Goal: Task Accomplishment & Management: Manage account settings

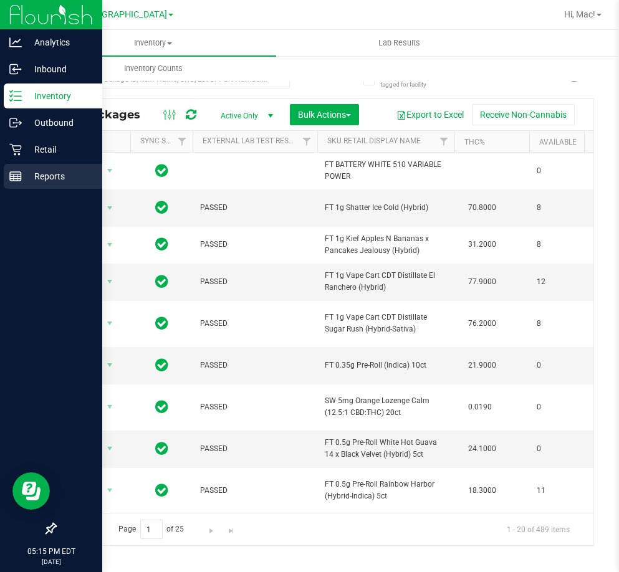
click at [59, 167] on div "Reports" at bounding box center [53, 176] width 99 height 25
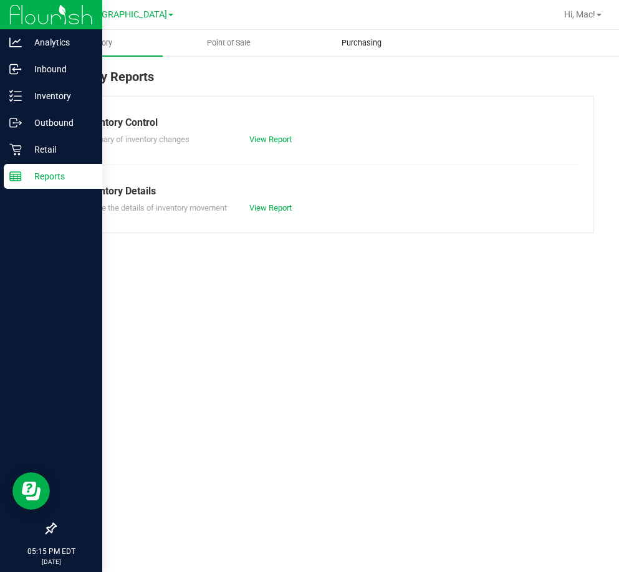
click at [387, 39] on span "Purchasing" at bounding box center [362, 42] width 74 height 11
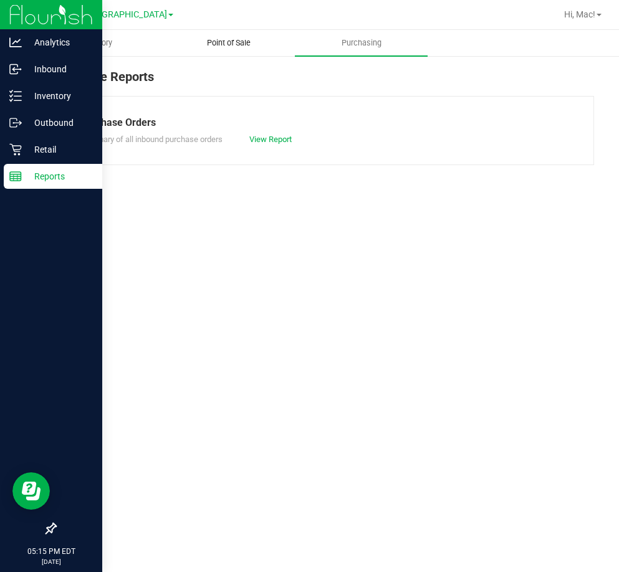
click at [244, 39] on span "Point of Sale" at bounding box center [228, 42] width 77 height 11
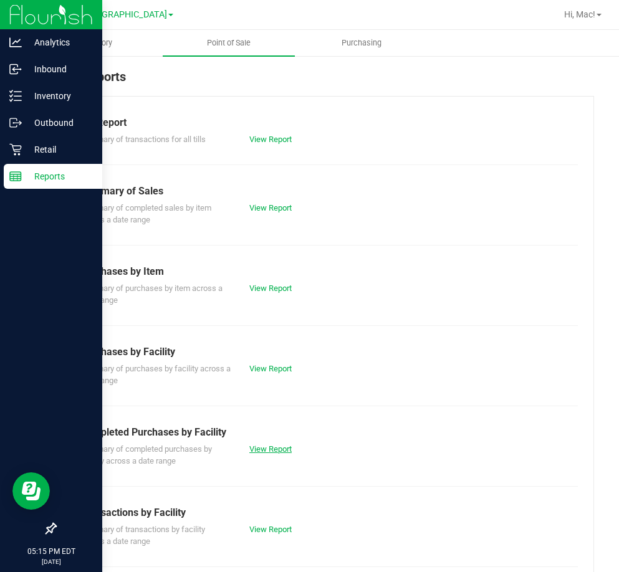
click at [283, 450] on link "View Report" at bounding box center [270, 449] width 42 height 9
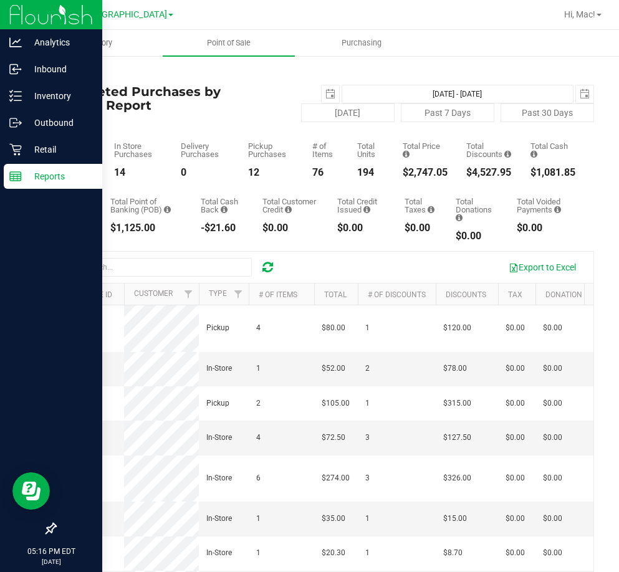
click at [418, 212] on div "Total Taxes" at bounding box center [421, 206] width 32 height 16
click at [317, 117] on button "Today" at bounding box center [348, 113] width 94 height 19
drag, startPoint x: 284, startPoint y: 163, endPoint x: 271, endPoint y: 159, distance: 13.8
click at [282, 163] on div "Pickup Purchases 12" at bounding box center [271, 160] width 46 height 36
click at [67, 72] on link "Back" at bounding box center [64, 73] width 19 height 9
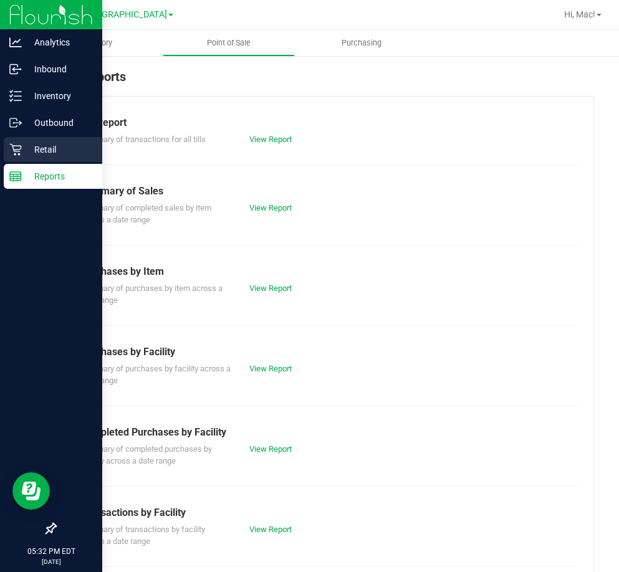
click at [47, 150] on p "Retail" at bounding box center [59, 149] width 75 height 15
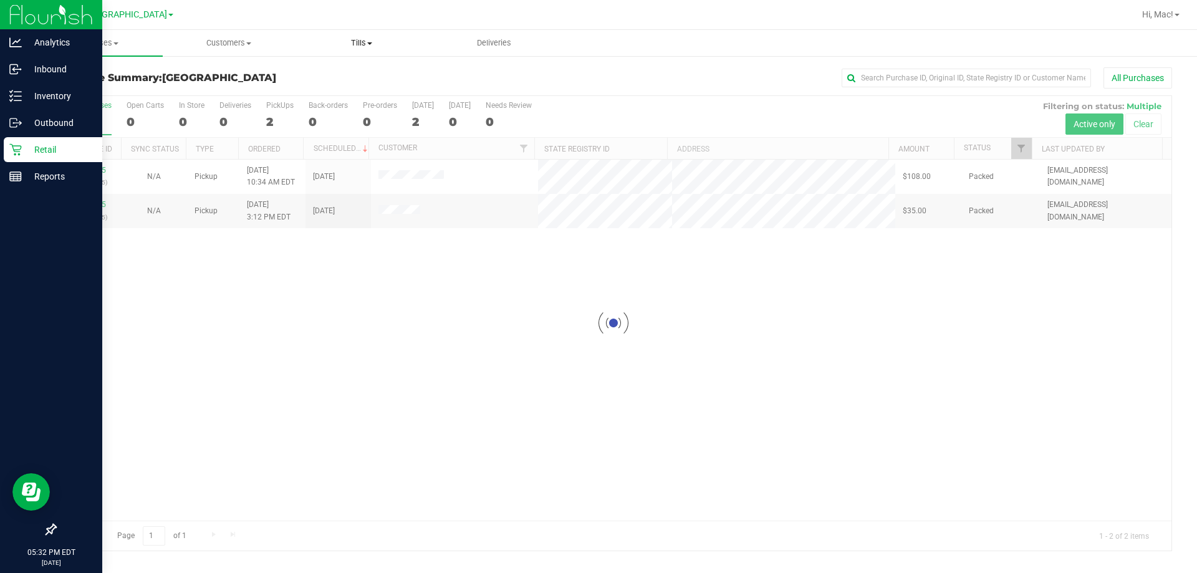
click at [377, 45] on span "Tills" at bounding box center [362, 42] width 132 height 11
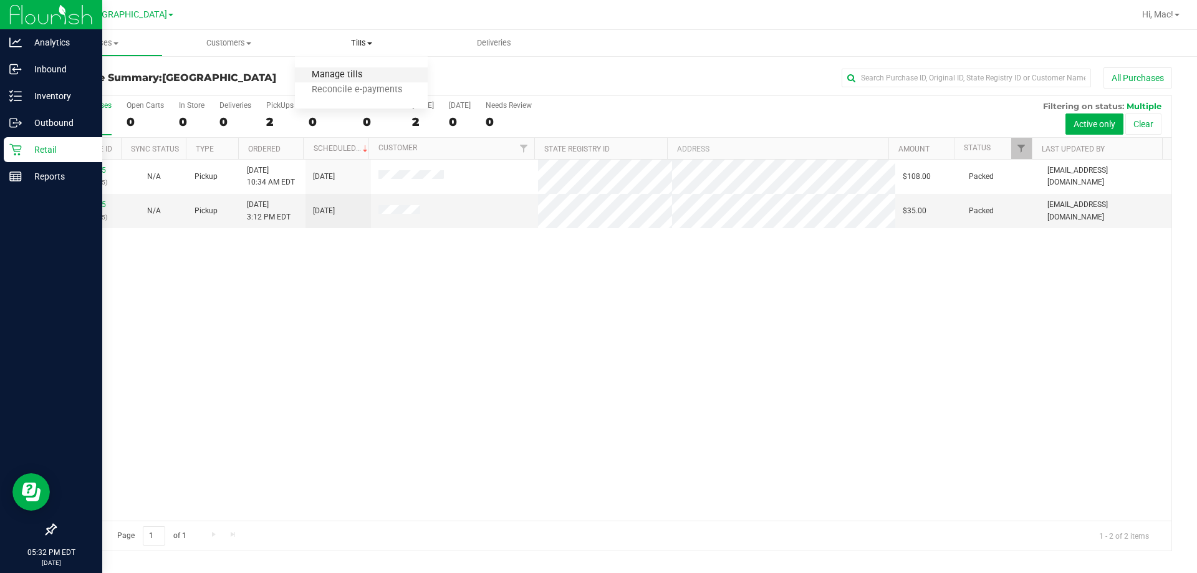
click at [362, 77] on span "Manage tills" at bounding box center [337, 75] width 84 height 11
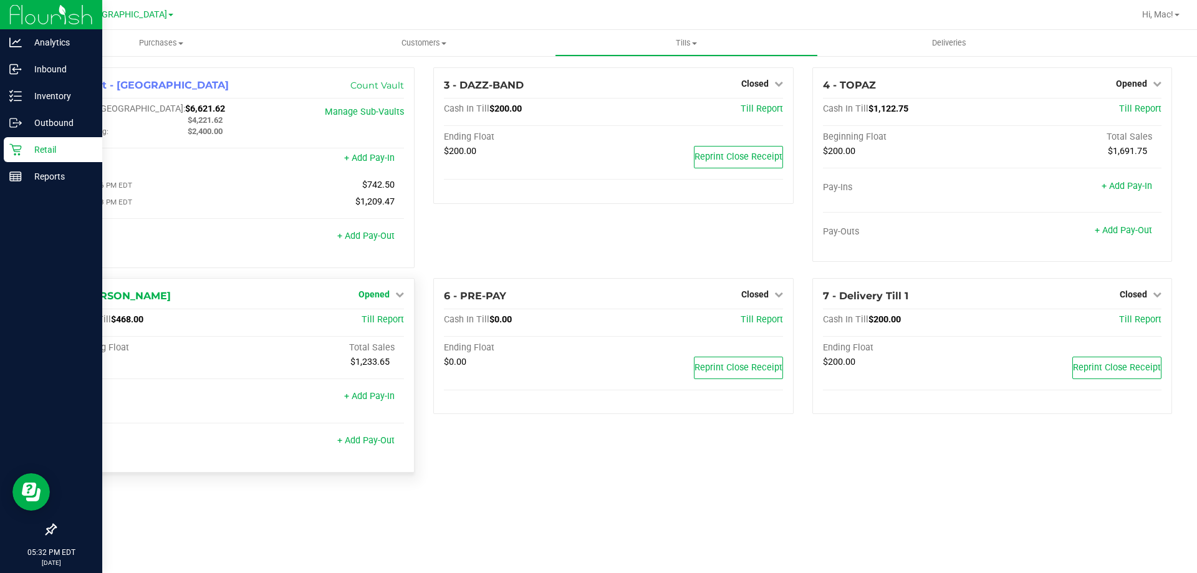
click at [397, 299] on link "Opened" at bounding box center [382, 294] width 46 height 10
click at [387, 320] on link "Close Till" at bounding box center [376, 320] width 34 height 10
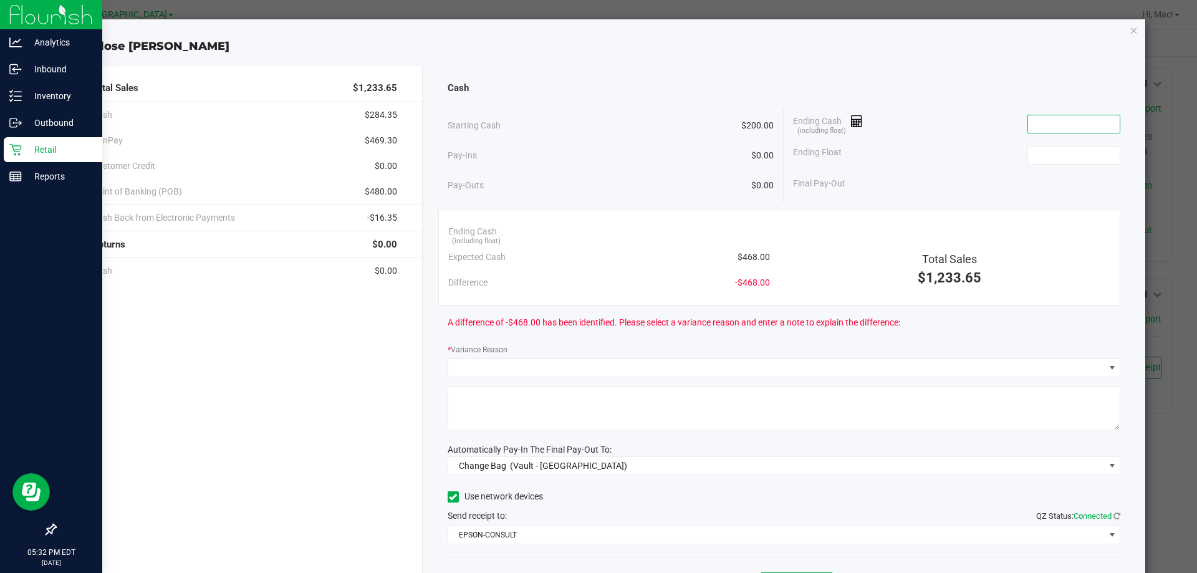
click at [1040, 119] on input at bounding box center [1074, 123] width 92 height 17
click at [1053, 148] on input at bounding box center [1074, 155] width 92 height 17
type input "$200.00"
click at [1053, 130] on input at bounding box center [1074, 123] width 92 height 17
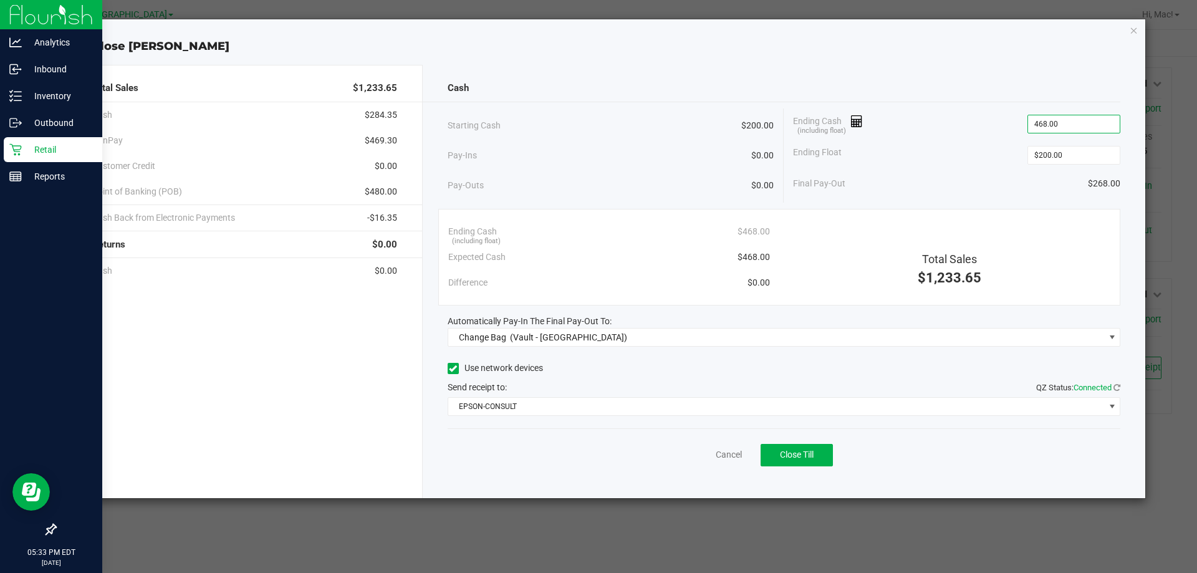
type input "$468.00"
click at [1017, 138] on div "Ending Cash (including float) $468.00" at bounding box center [956, 124] width 327 height 31
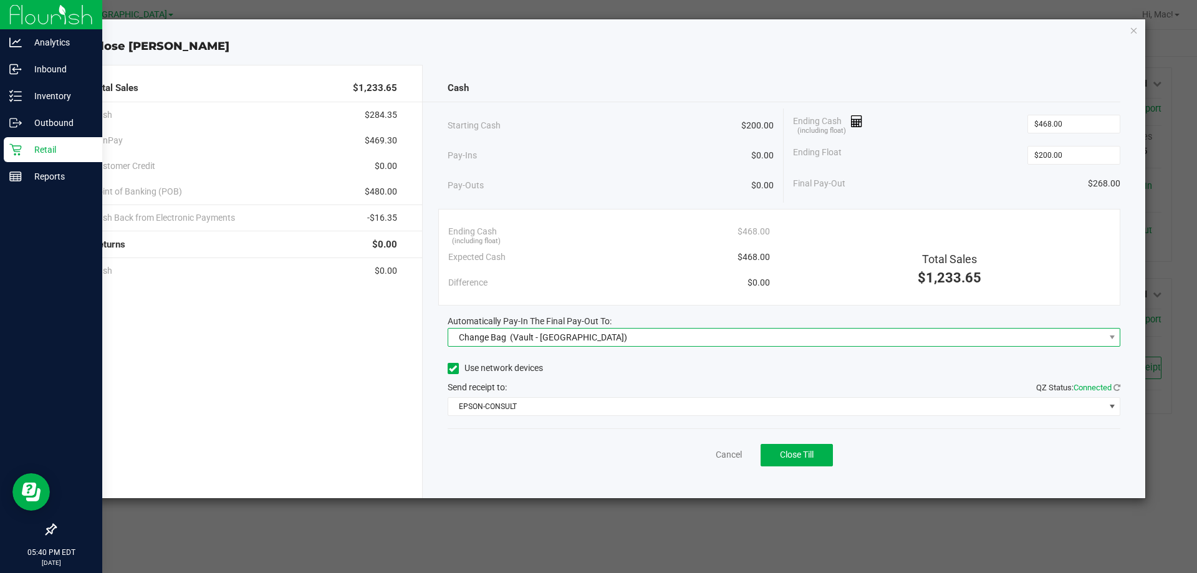
click at [582, 328] on div "Change Bag (Vault - South Tampa WC)" at bounding box center [540, 337] width 175 height 22
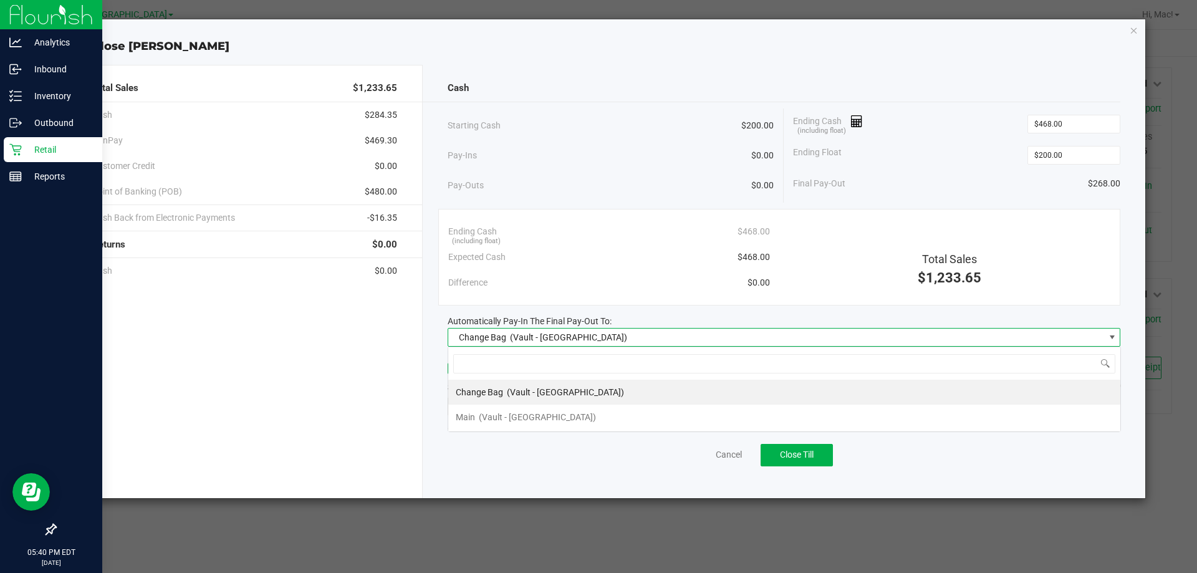
scroll to position [19, 673]
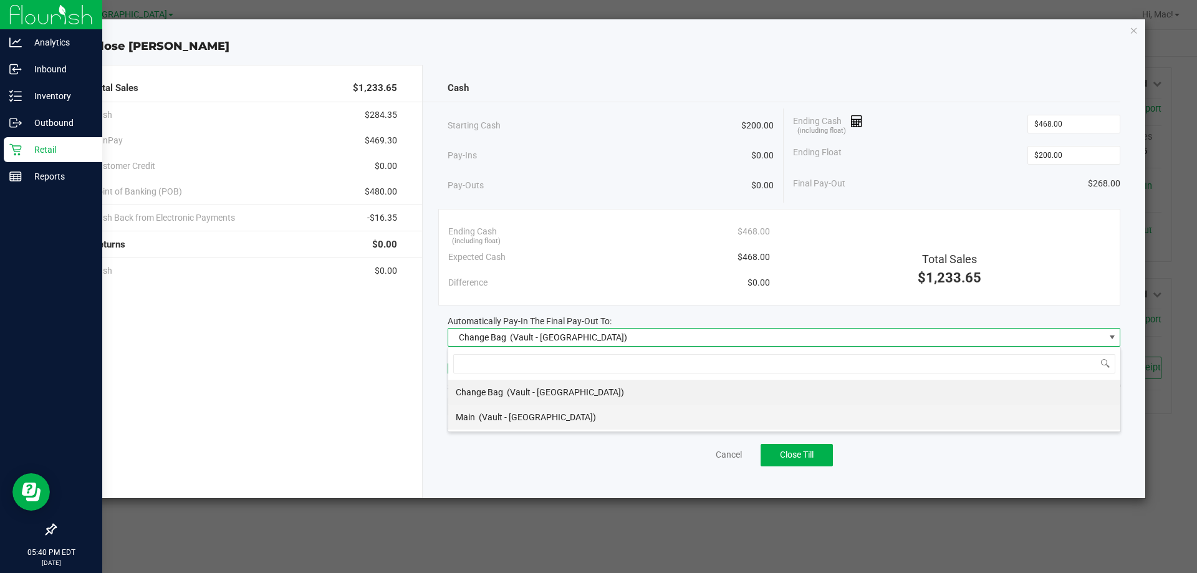
click at [557, 416] on span "(Vault - [GEOGRAPHIC_DATA])" at bounding box center [537, 417] width 117 height 10
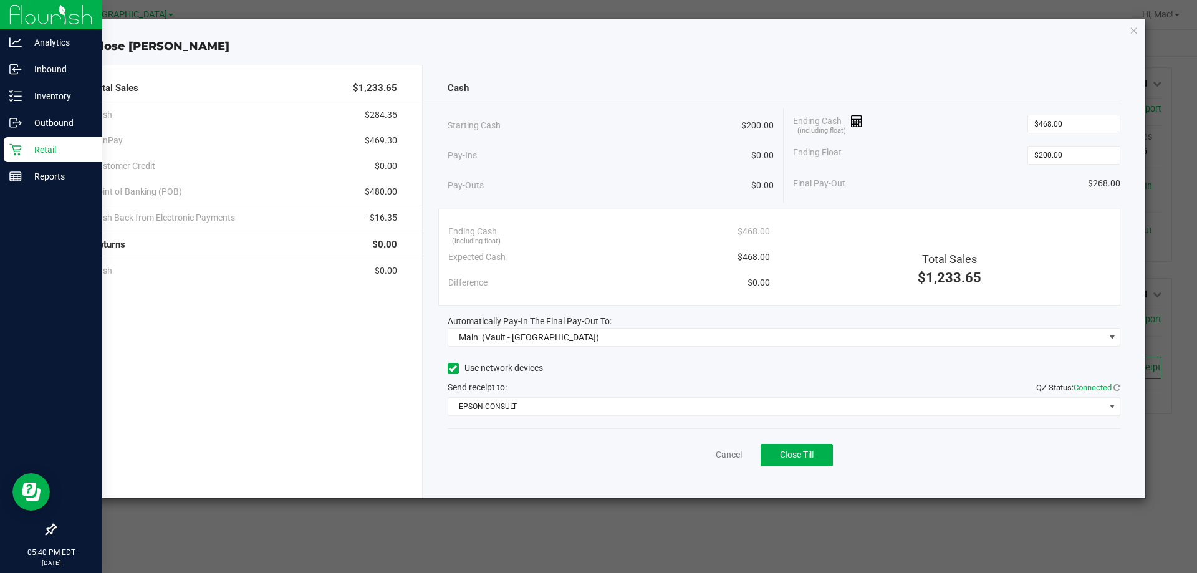
click at [524, 379] on div "Use network devices Send receipt to: QZ Status: Connected EPSON-CONSULT" at bounding box center [784, 387] width 673 height 57
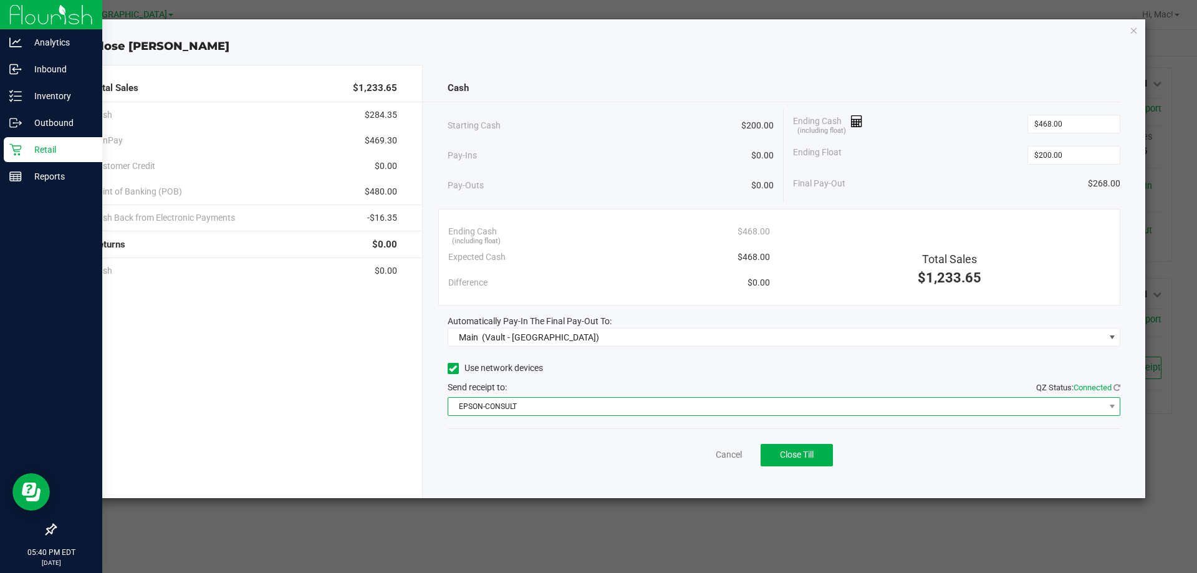
drag, startPoint x: 526, startPoint y: 399, endPoint x: 532, endPoint y: 410, distance: 12.3
click at [526, 400] on span "EPSON-CONSULT" at bounding box center [776, 406] width 657 height 17
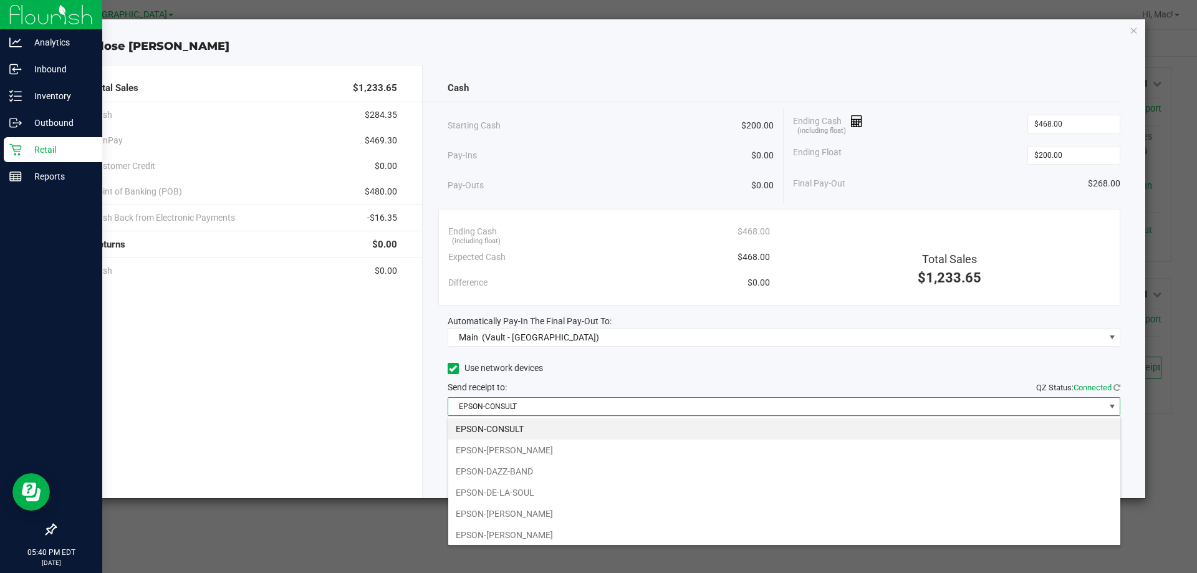
click at [552, 450] on li "EPSON-[PERSON_NAME]" at bounding box center [784, 450] width 672 height 21
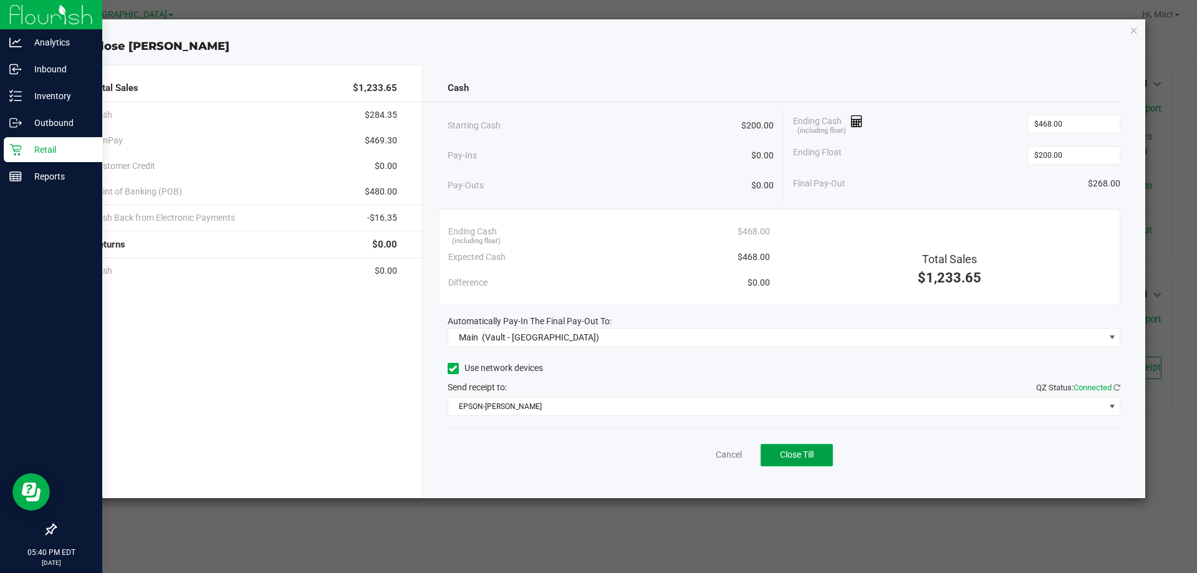
click at [821, 463] on button "Close Till" at bounding box center [797, 455] width 72 height 22
click at [1138, 30] on icon "button" at bounding box center [1134, 29] width 9 height 15
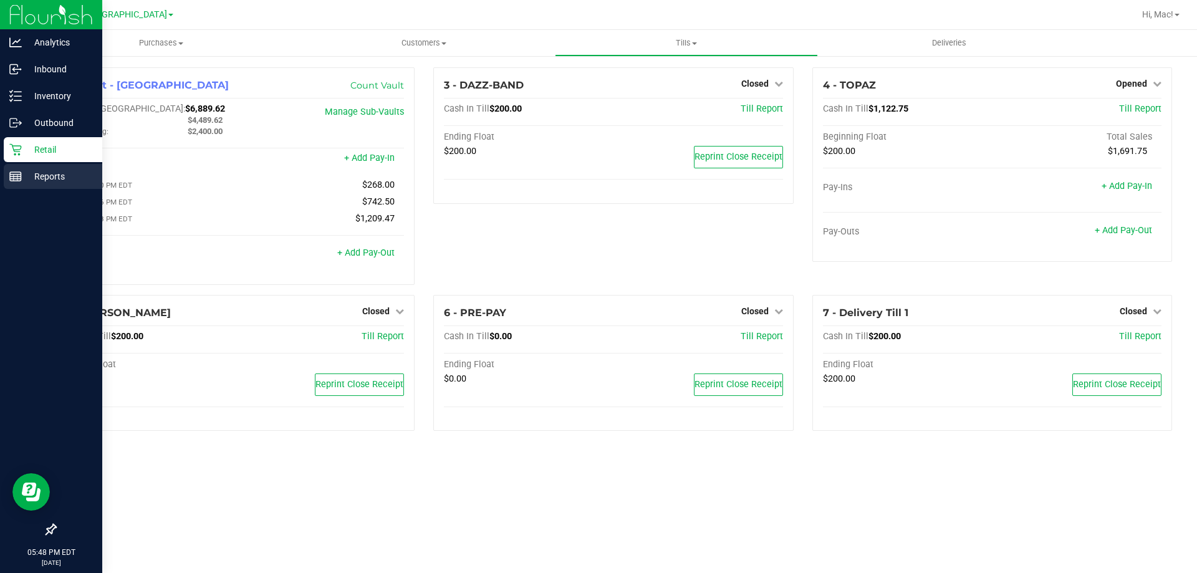
click at [11, 177] on icon at bounding box center [15, 176] width 12 height 12
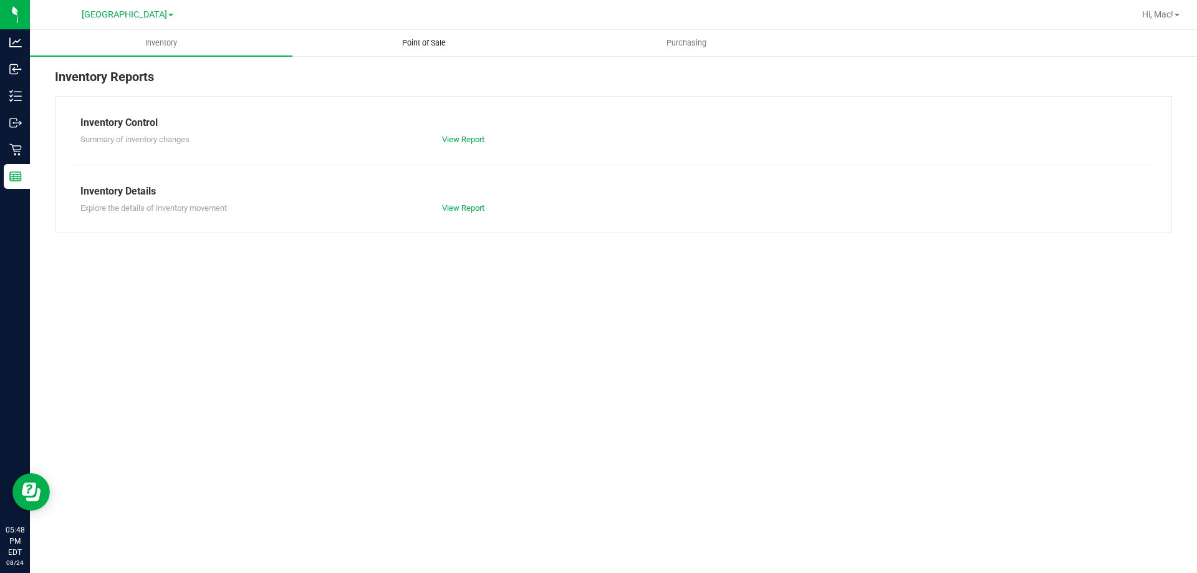
click at [420, 42] on span "Point of Sale" at bounding box center [423, 42] width 77 height 11
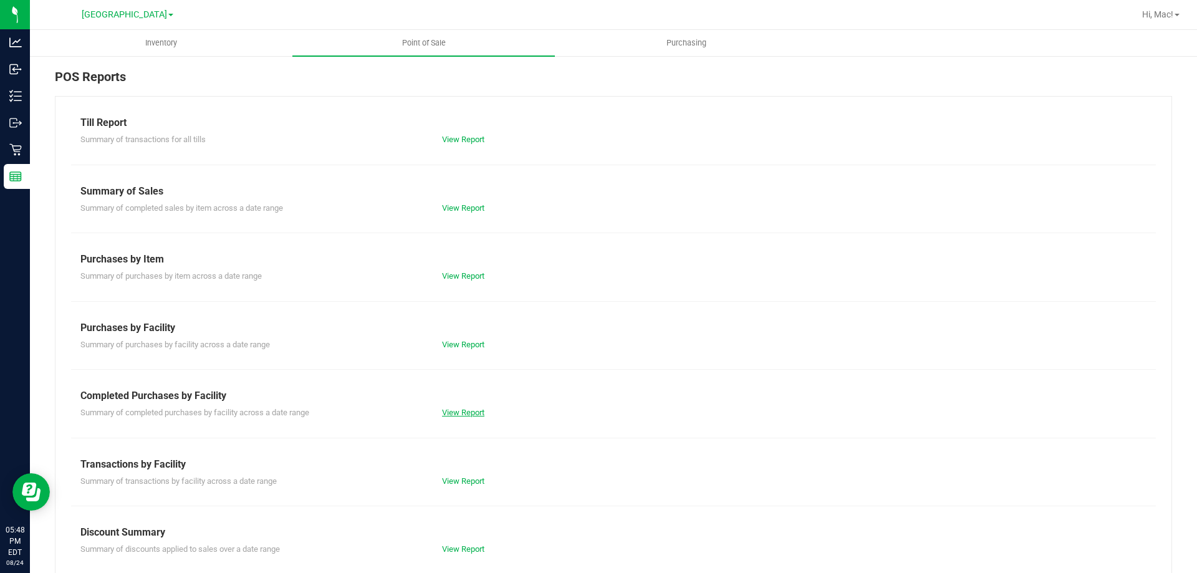
click at [468, 415] on link "View Report" at bounding box center [463, 412] width 42 height 9
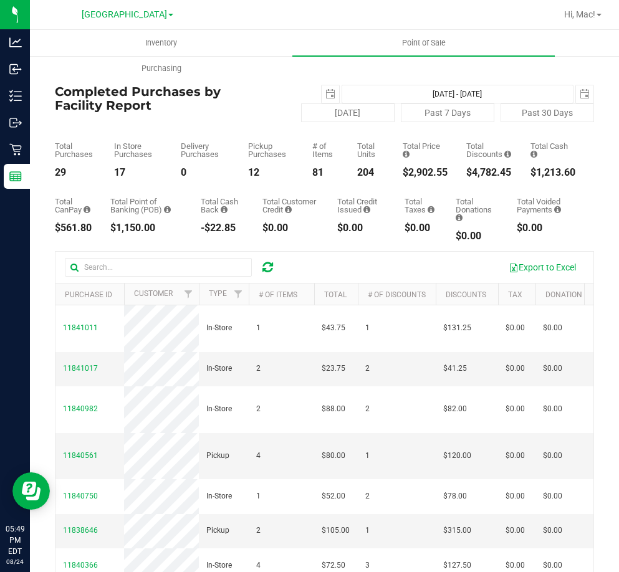
click at [414, 195] on div "Total CanPay $561.80 Total Point of Banking (POB) $1,150.00 Total Cash Back -$2…" at bounding box center [324, 210] width 539 height 64
click at [220, 224] on div "-$22.85" at bounding box center [223, 228] width 44 height 10
click at [322, 87] on span "select" at bounding box center [330, 93] width 17 height 17
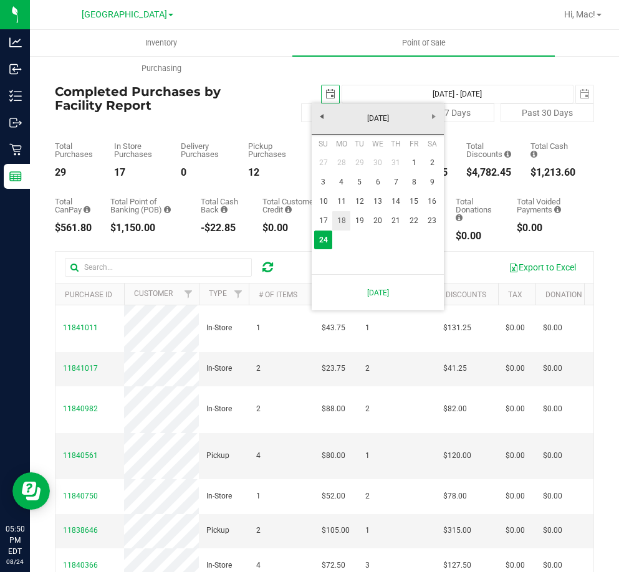
click at [343, 221] on link "18" at bounding box center [341, 220] width 18 height 19
type input "2025-08-18"
type input "Aug 18, 2025 - Aug 24, 2025"
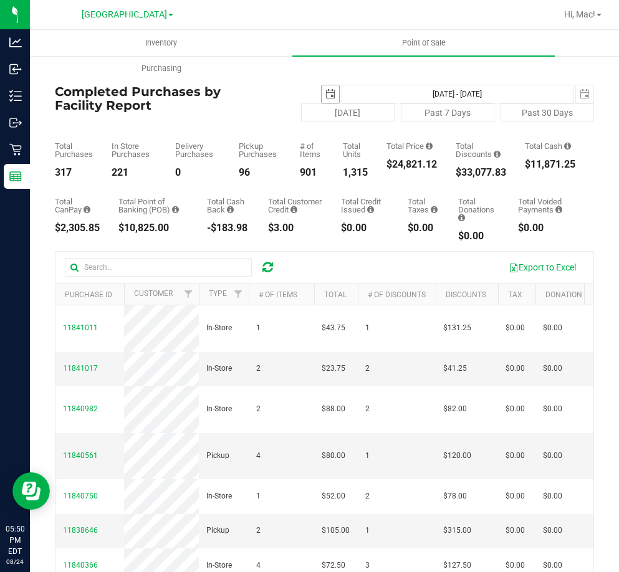
click at [326, 94] on span "select" at bounding box center [331, 94] width 10 height 10
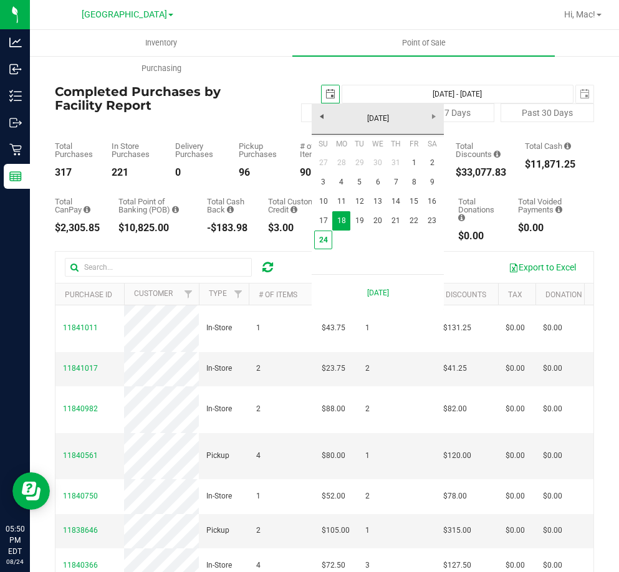
scroll to position [0, 31]
click at [417, 167] on link "1" at bounding box center [414, 162] width 18 height 19
type input "2025-08-01"
type input "Aug 1, 2025 - Aug 24, 2025"
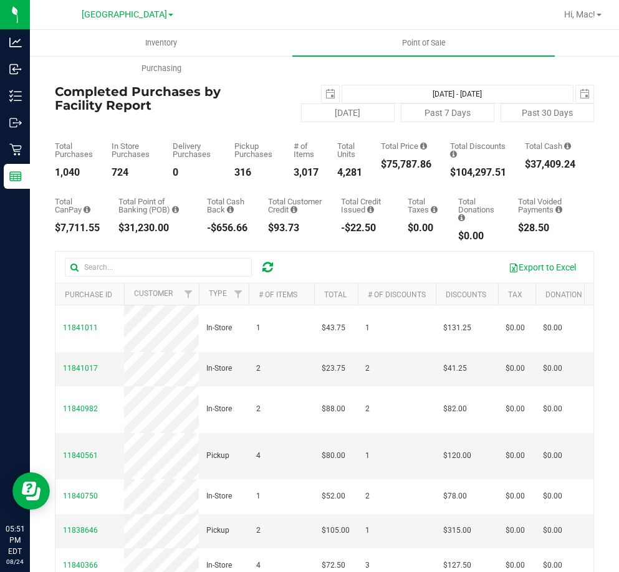
click at [326, 214] on div "Total CanPay $7,711.55 Total Point of Banking (POB) $31,230.00 Total Cash Back …" at bounding box center [324, 210] width 539 height 64
click at [326, 96] on span "select" at bounding box center [331, 94] width 10 height 10
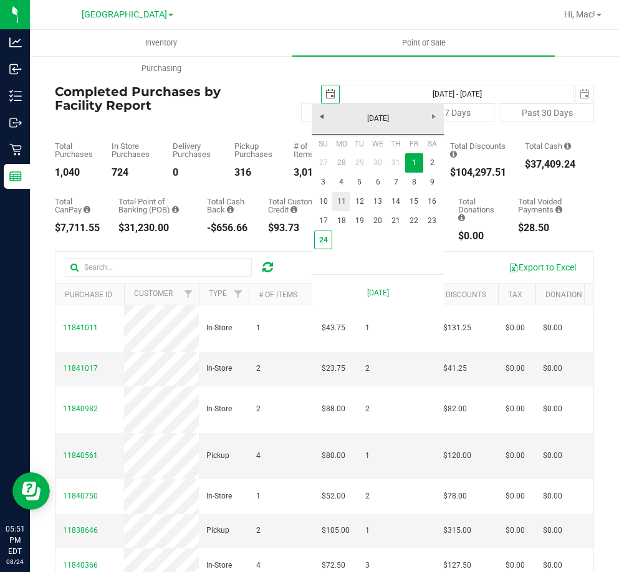
scroll to position [0, 31]
click at [339, 221] on link "18" at bounding box center [341, 220] width 18 height 19
type input "2025-08-18"
type input "Aug 18, 2025 - Aug 24, 2025"
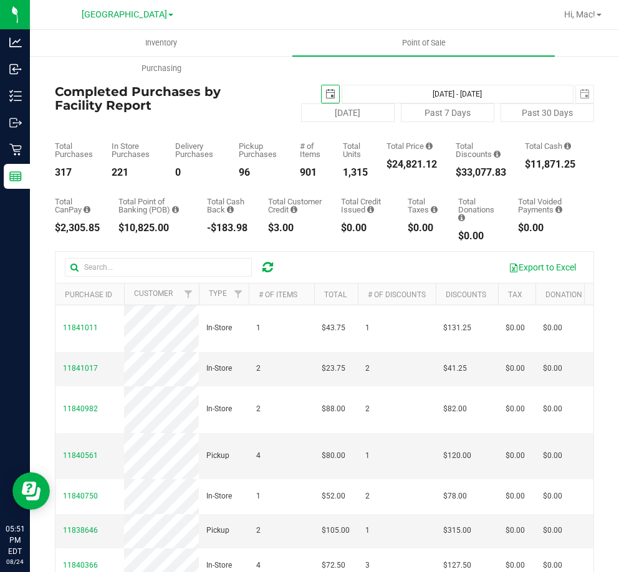
drag, startPoint x: 323, startPoint y: 89, endPoint x: 333, endPoint y: 113, distance: 26.9
click at [323, 91] on span "select" at bounding box center [330, 93] width 17 height 17
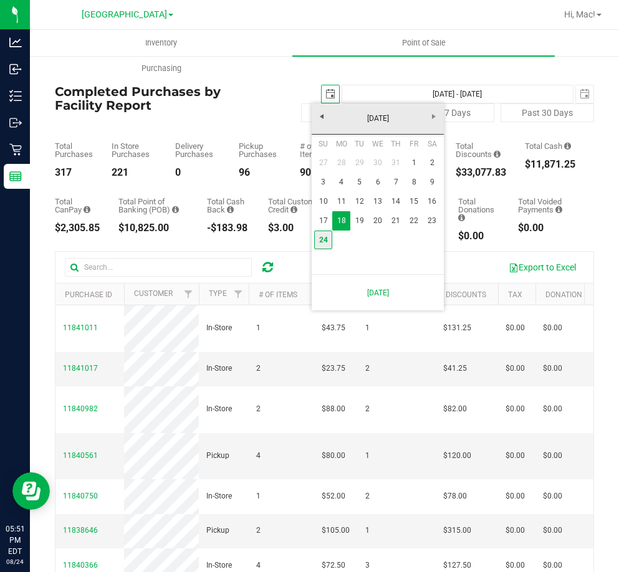
click at [327, 236] on link "24" at bounding box center [323, 240] width 18 height 19
type input "2025-08-24"
type input "Aug 24, 2025 - Aug 24, 2025"
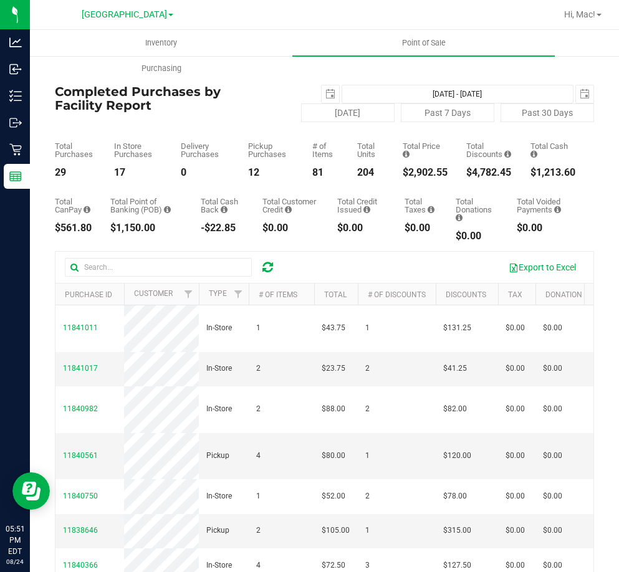
click at [242, 216] on div "Total CanPay $561.80 Total Point of Banking (POB) $1,150.00 Total Cash Back -$2…" at bounding box center [324, 210] width 539 height 64
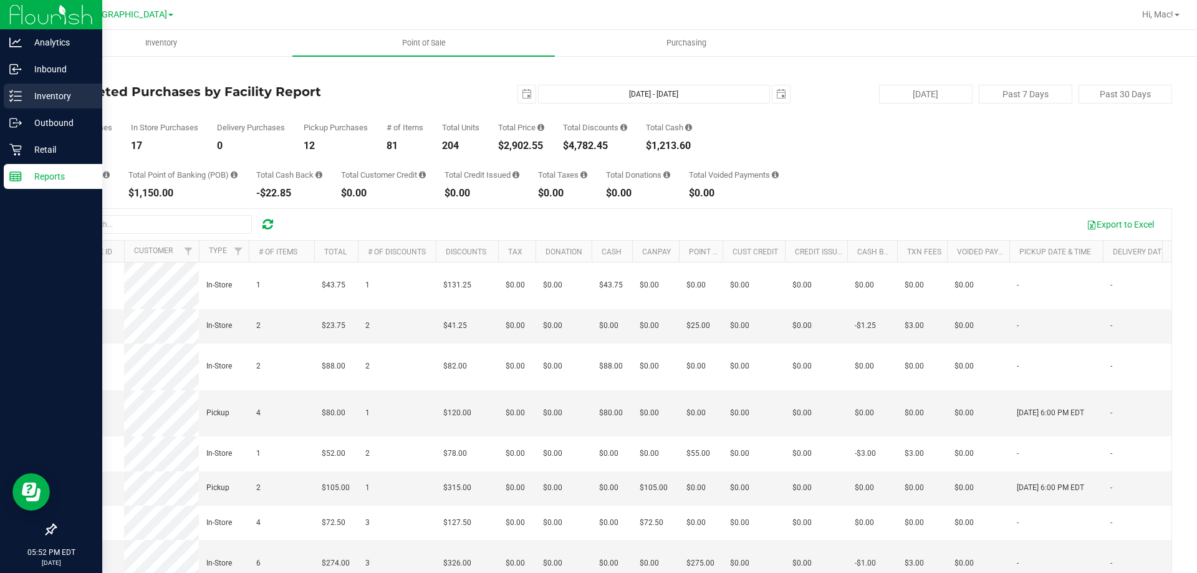
click at [77, 96] on p "Inventory" at bounding box center [59, 96] width 75 height 15
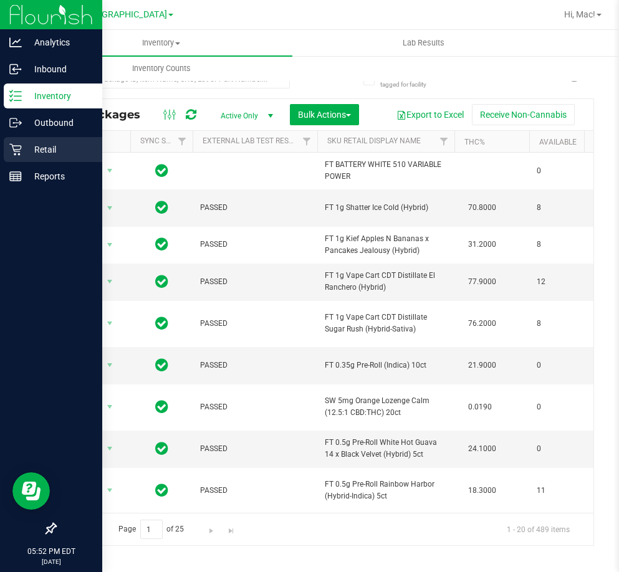
click at [6, 152] on div "Retail" at bounding box center [53, 149] width 99 height 25
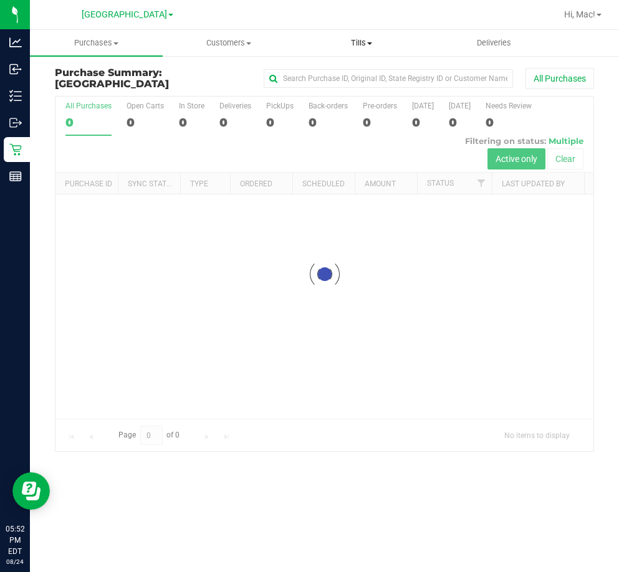
click at [337, 38] on span "Tills" at bounding box center [362, 42] width 132 height 11
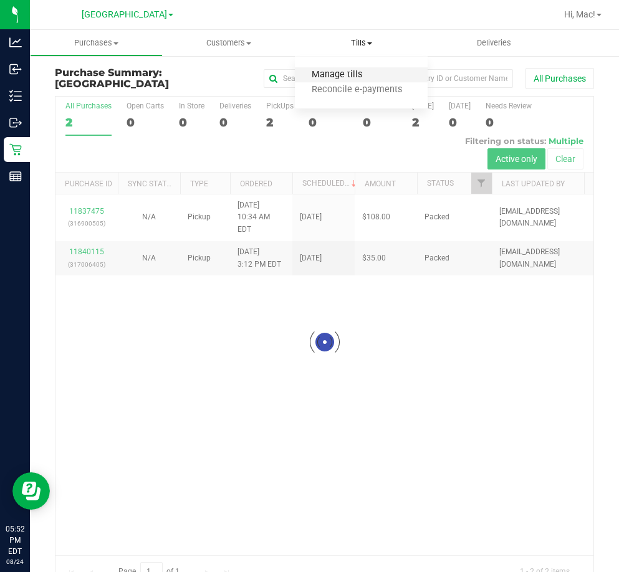
click at [350, 79] on span "Manage tills" at bounding box center [337, 75] width 84 height 11
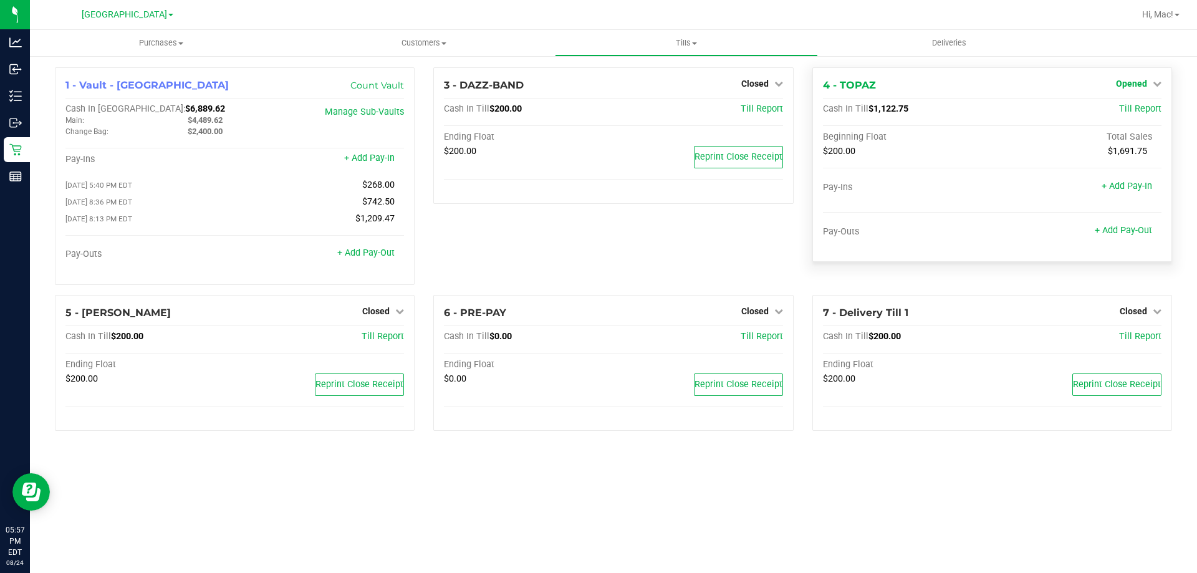
click at [1149, 87] on link "Opened" at bounding box center [1139, 84] width 46 height 10
click at [1131, 123] on div "Close Till" at bounding box center [1133, 110] width 94 height 34
click at [1132, 117] on div "Close Till" at bounding box center [1133, 110] width 92 height 16
click at [1115, 110] on div "Close Till" at bounding box center [1133, 110] width 92 height 16
click at [1147, 104] on div "Close Till" at bounding box center [1133, 110] width 92 height 16
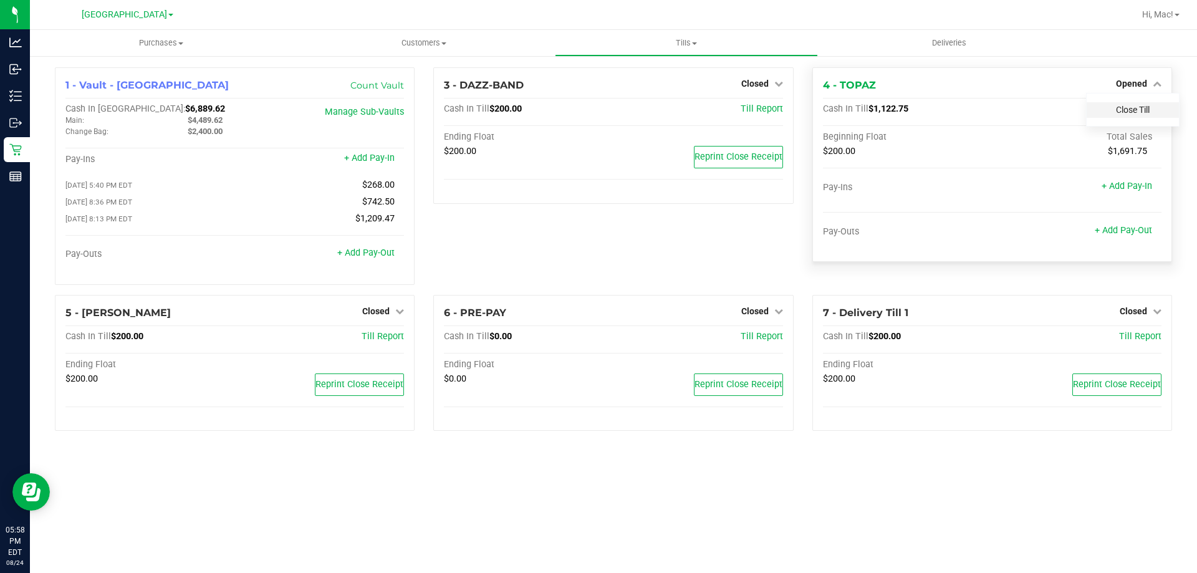
click at [1140, 108] on link "Close Till" at bounding box center [1133, 110] width 34 height 10
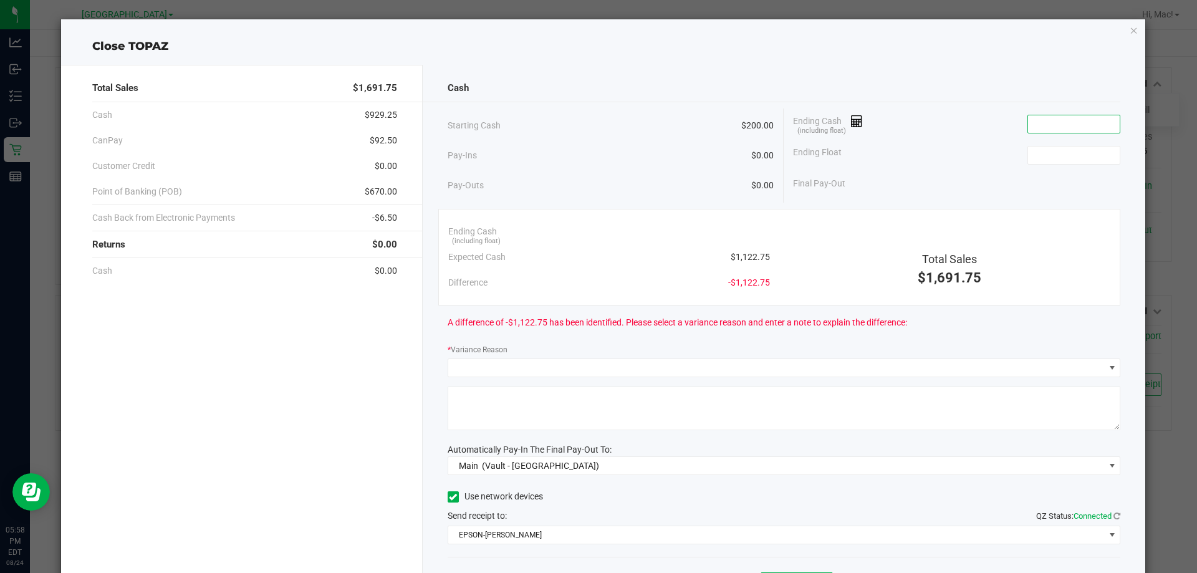
click at [1064, 132] on input at bounding box center [1074, 123] width 92 height 17
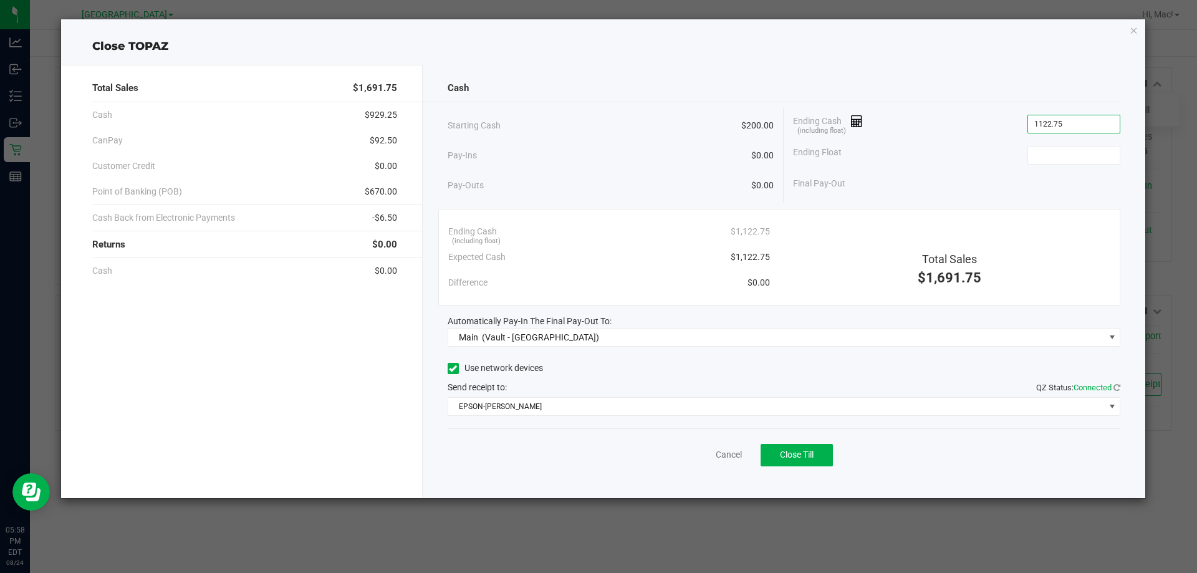
type input "$1,122.75"
click at [818, 446] on button "Close Till" at bounding box center [797, 455] width 72 height 22
type input "$200.00"
click at [1130, 24] on icon "button" at bounding box center [1134, 29] width 9 height 15
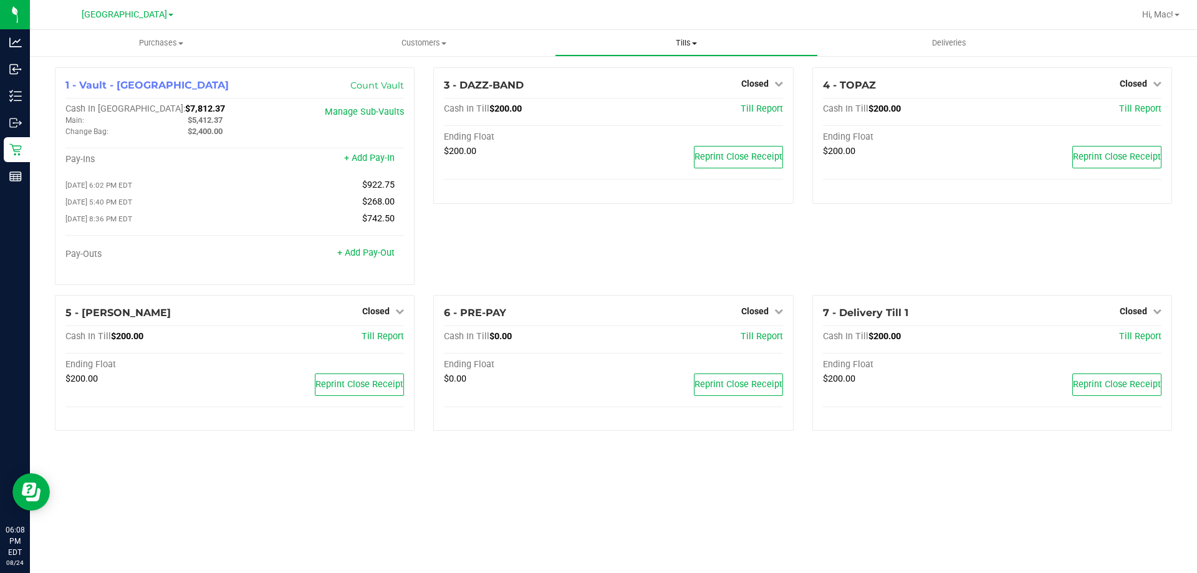
click at [683, 46] on span "Tills" at bounding box center [686, 42] width 261 height 11
click at [668, 90] on span "Reconcile e-payments" at bounding box center [617, 90] width 124 height 11
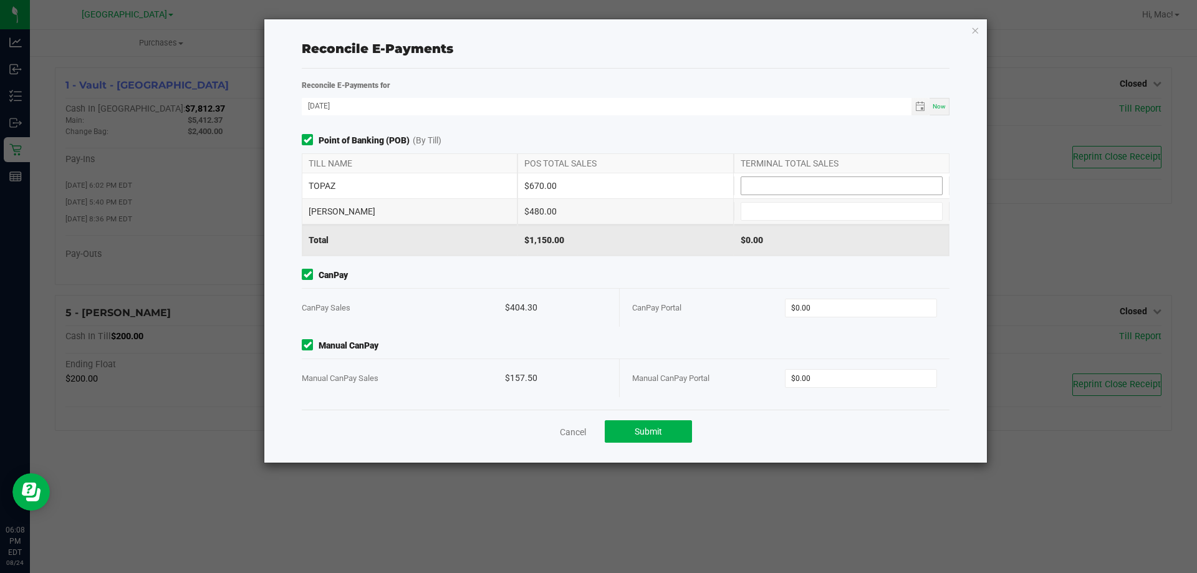
click at [779, 190] on input at bounding box center [841, 185] width 201 height 17
type input "$670.00"
click at [796, 213] on input at bounding box center [841, 211] width 201 height 17
type input "$480.00"
click at [823, 303] on input "0" at bounding box center [862, 307] width 152 height 17
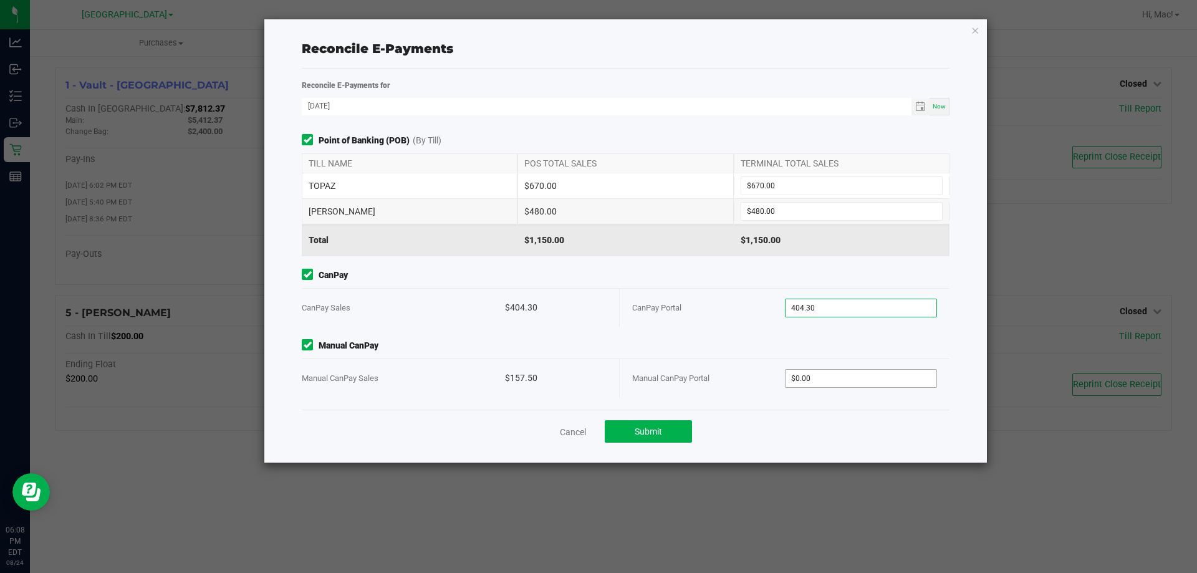
type input "$404.30"
click at [833, 375] on input "0" at bounding box center [862, 378] width 152 height 17
type input "$157.50"
click at [618, 422] on button "Submit" at bounding box center [648, 431] width 87 height 22
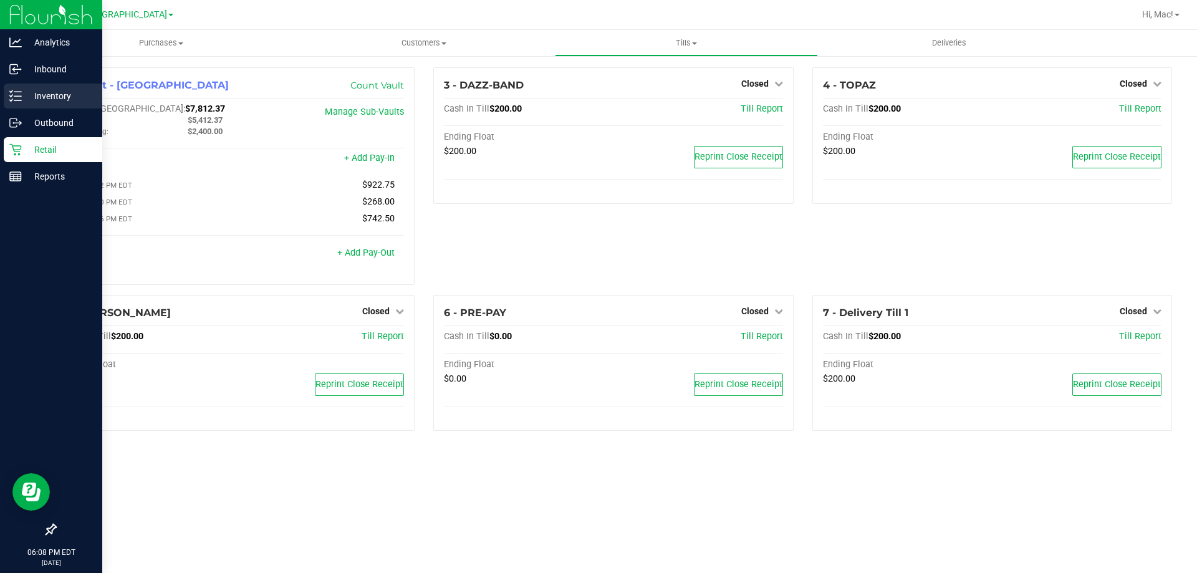
click at [72, 98] on p "Inventory" at bounding box center [59, 96] width 75 height 15
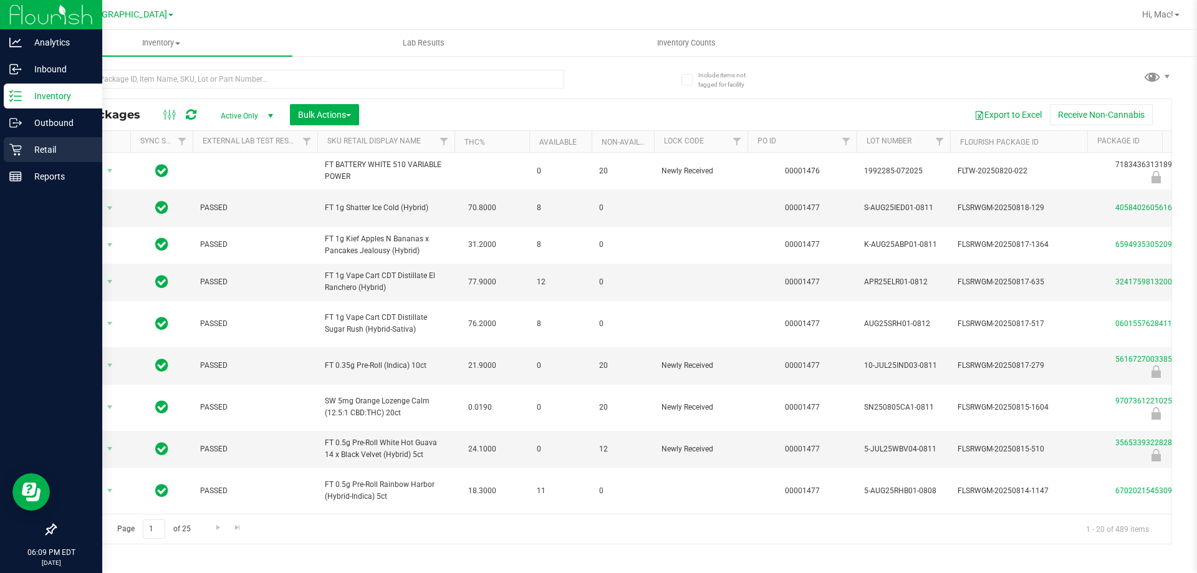
click at [30, 149] on p "Retail" at bounding box center [59, 149] width 75 height 15
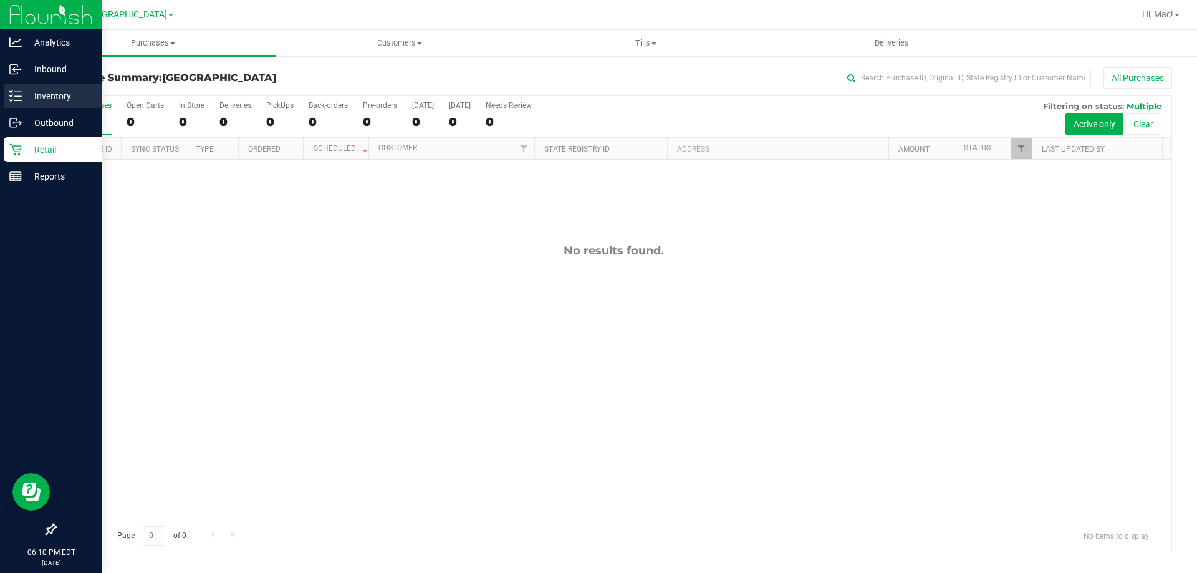
click at [57, 99] on p "Inventory" at bounding box center [59, 96] width 75 height 15
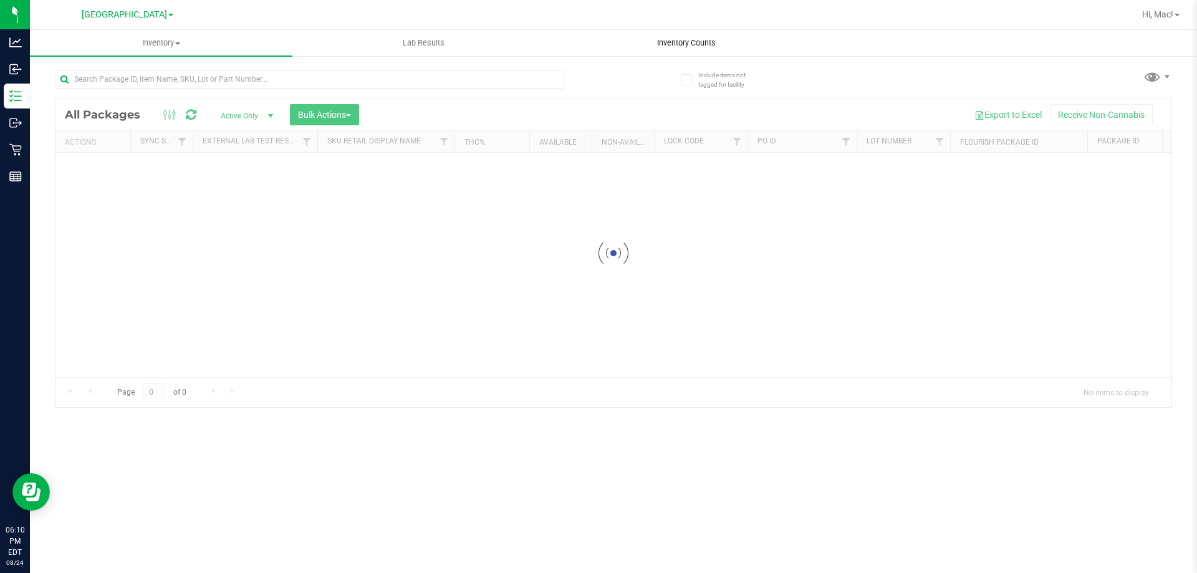
click at [679, 41] on span "Inventory Counts" at bounding box center [686, 42] width 92 height 11
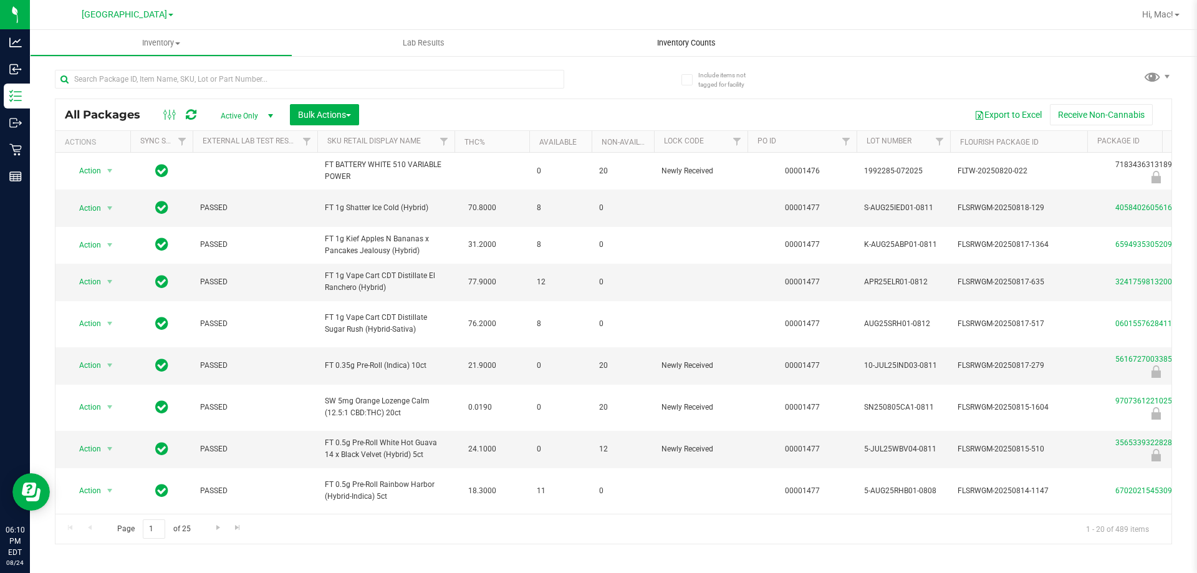
click at [695, 36] on uib-tab-heading "Inventory Counts" at bounding box center [686, 43] width 263 height 26
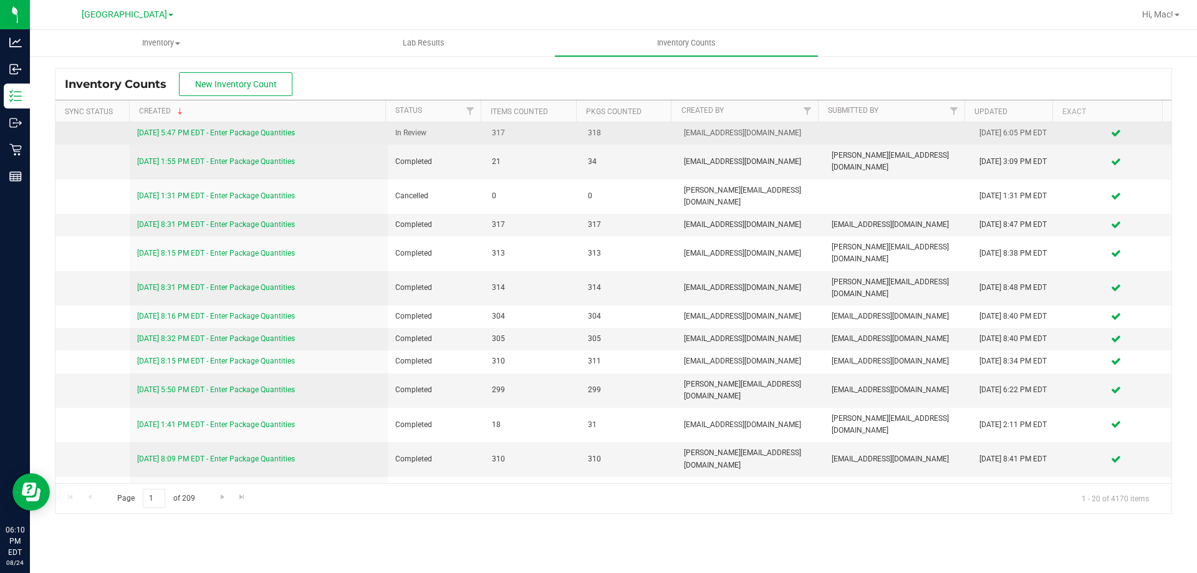
click at [271, 127] on td "8/24/25 5:47 PM EDT - Enter Package Quantities" at bounding box center [259, 133] width 259 height 22
click at [276, 130] on link "8/24/25 5:47 PM EDT - Enter Package Quantities" at bounding box center [216, 132] width 158 height 9
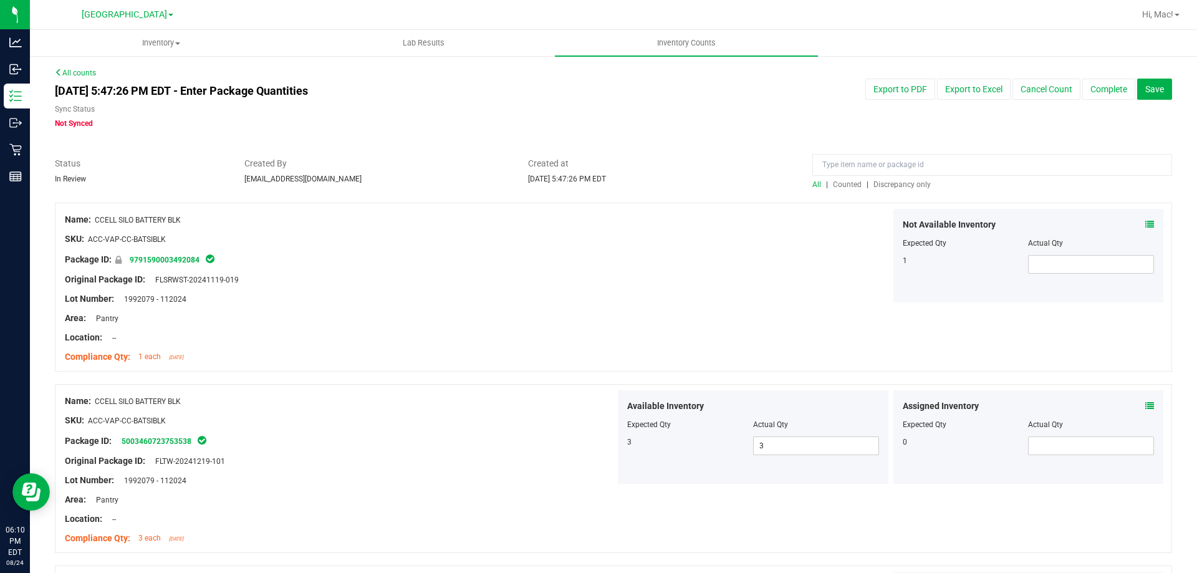
click at [917, 183] on span "Discrepancy only" at bounding box center [902, 184] width 57 height 9
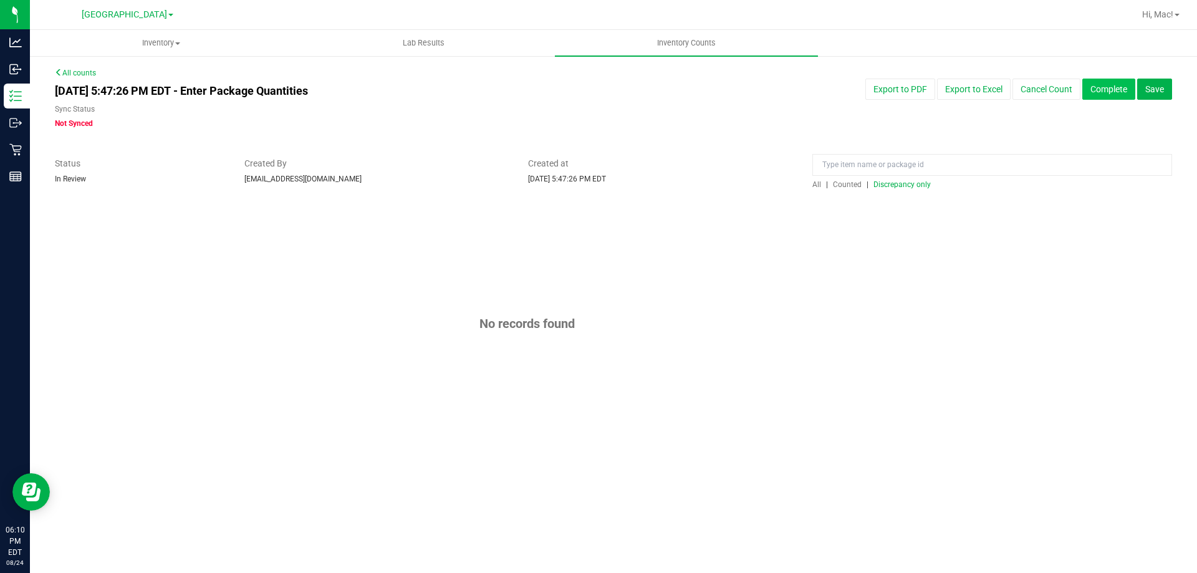
click at [1093, 84] on button "Complete" at bounding box center [1109, 89] width 53 height 21
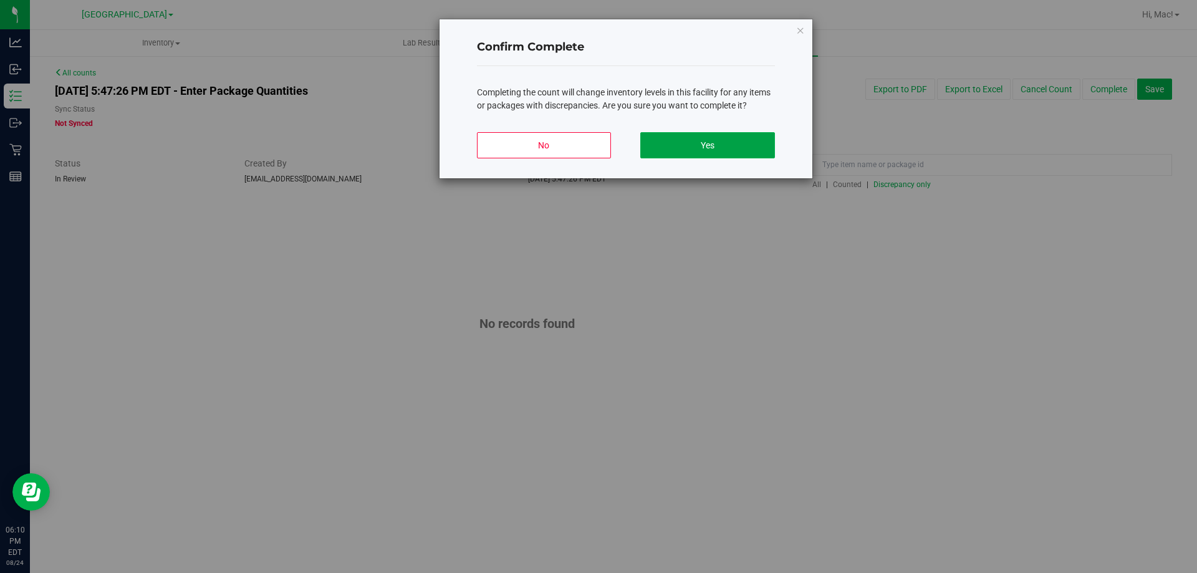
drag, startPoint x: 737, startPoint y: 146, endPoint x: 741, endPoint y: 121, distance: 25.3
click at [738, 145] on button "Yes" at bounding box center [707, 145] width 134 height 26
